Goal: Understand process/instructions: Learn how to perform a task or action

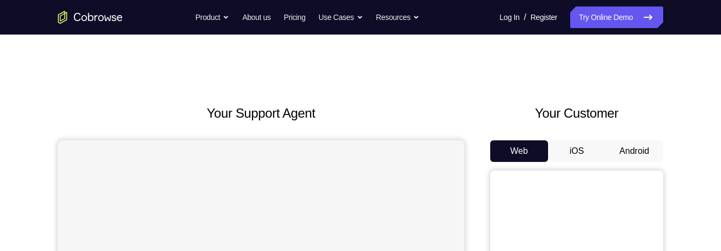
click at [643, 150] on button "Android" at bounding box center [634, 152] width 58 height 22
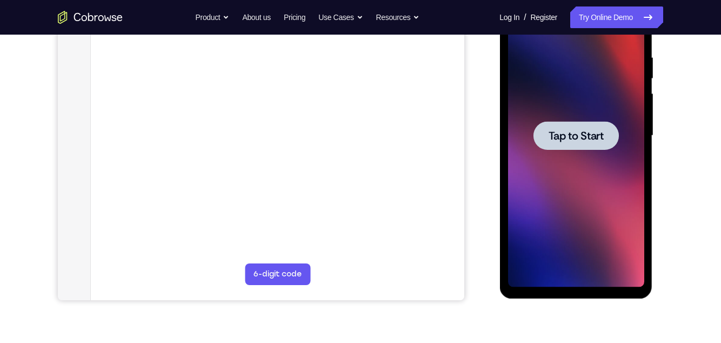
click at [620, 239] on div at bounding box center [575, 135] width 136 height 303
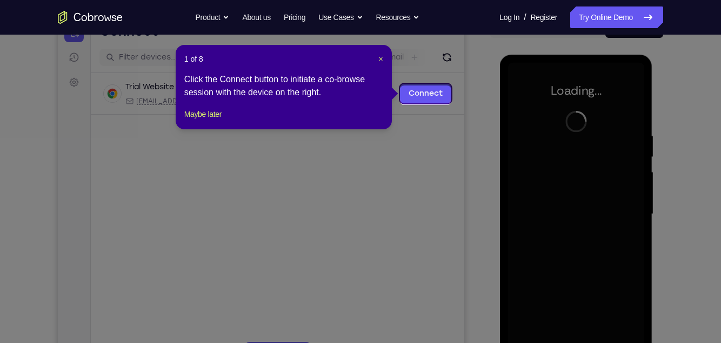
scroll to position [121, 0]
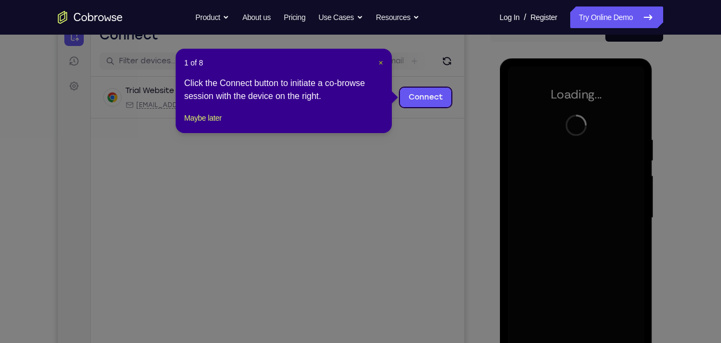
click at [380, 61] on span "×" at bounding box center [381, 62] width 4 height 9
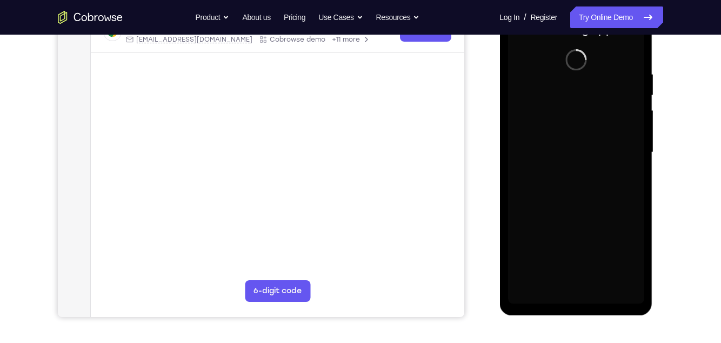
scroll to position [186, 0]
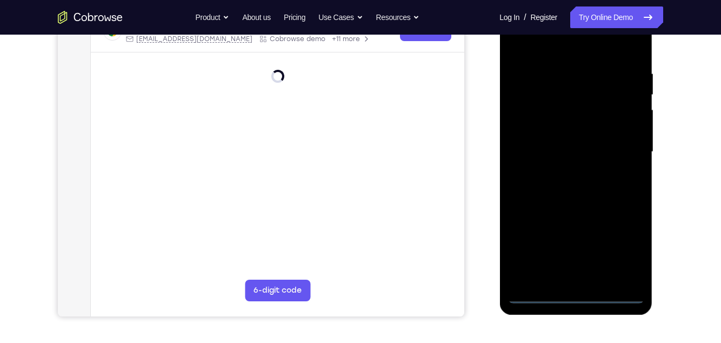
click at [573, 251] on div at bounding box center [575, 152] width 136 height 303
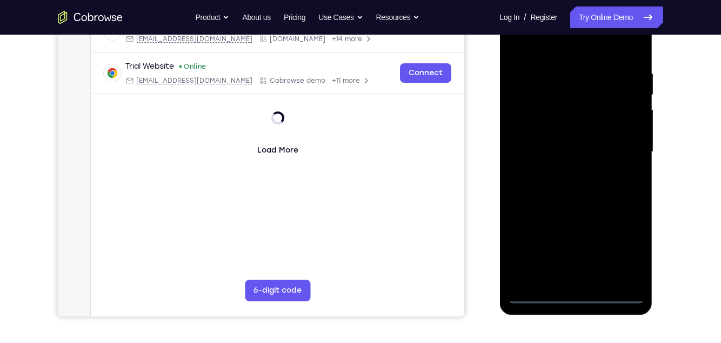
click at [570, 251] on div at bounding box center [575, 152] width 136 height 303
click at [622, 248] on div at bounding box center [575, 152] width 136 height 303
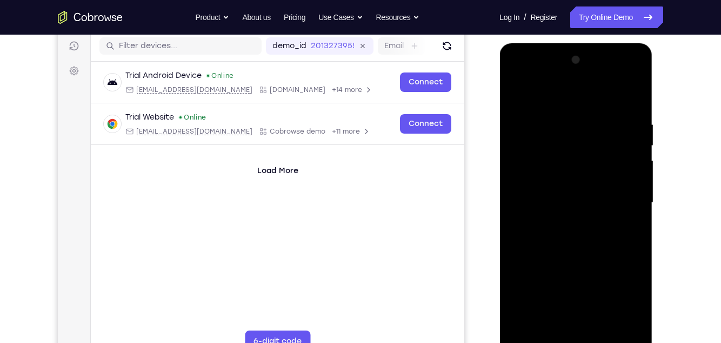
scroll to position [135, 0]
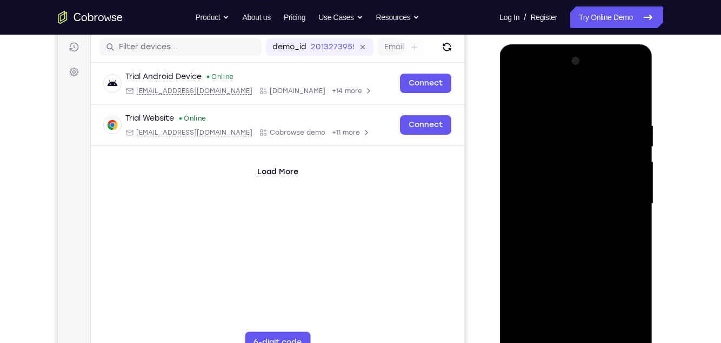
click at [570, 96] on div at bounding box center [575, 203] width 136 height 303
click at [624, 204] on div at bounding box center [575, 203] width 136 height 303
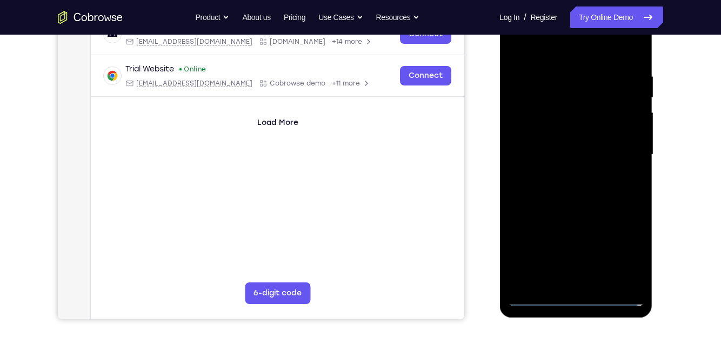
click at [565, 251] on div at bounding box center [575, 154] width 136 height 303
click at [591, 150] on div at bounding box center [575, 154] width 136 height 303
click at [570, 136] on div at bounding box center [575, 154] width 136 height 303
click at [631, 132] on div at bounding box center [575, 154] width 136 height 303
click at [610, 156] on div at bounding box center [575, 154] width 136 height 303
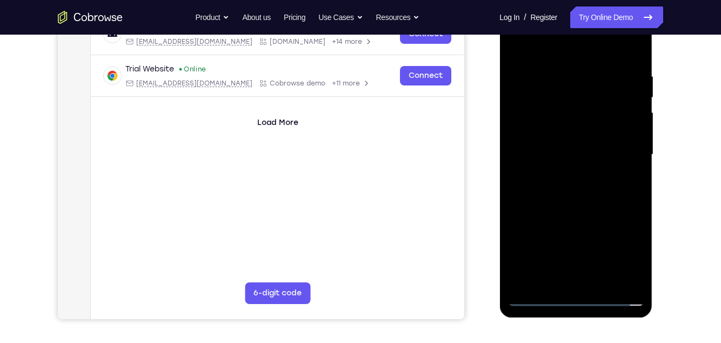
click at [631, 136] on div at bounding box center [575, 154] width 136 height 303
click at [614, 158] on div at bounding box center [575, 154] width 136 height 303
click at [586, 191] on div at bounding box center [575, 154] width 136 height 303
click at [601, 199] on div at bounding box center [575, 154] width 136 height 303
click at [637, 251] on div at bounding box center [575, 154] width 136 height 303
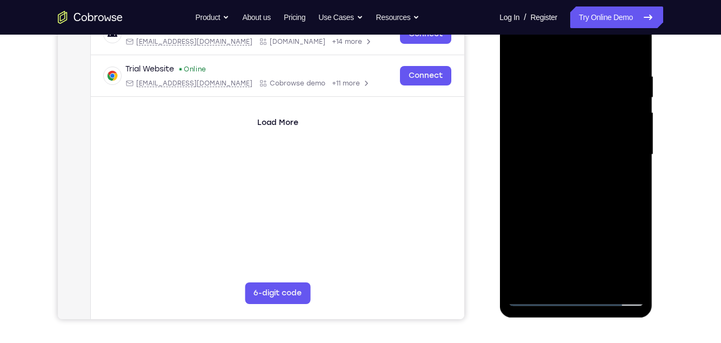
click at [598, 251] on div at bounding box center [575, 154] width 136 height 303
click at [584, 209] on div at bounding box center [575, 154] width 136 height 303
click at [592, 142] on div at bounding box center [575, 154] width 136 height 303
click at [543, 251] on div at bounding box center [575, 154] width 136 height 303
click at [542, 251] on div at bounding box center [575, 154] width 136 height 303
